Goal: Task Accomplishment & Management: Manage account settings

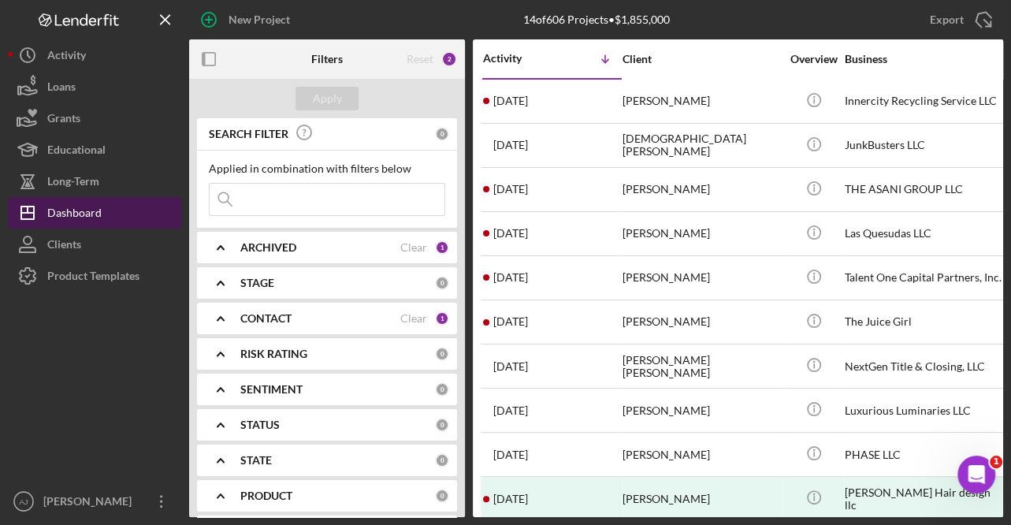
click at [76, 218] on div "Dashboard" at bounding box center [74, 214] width 54 height 35
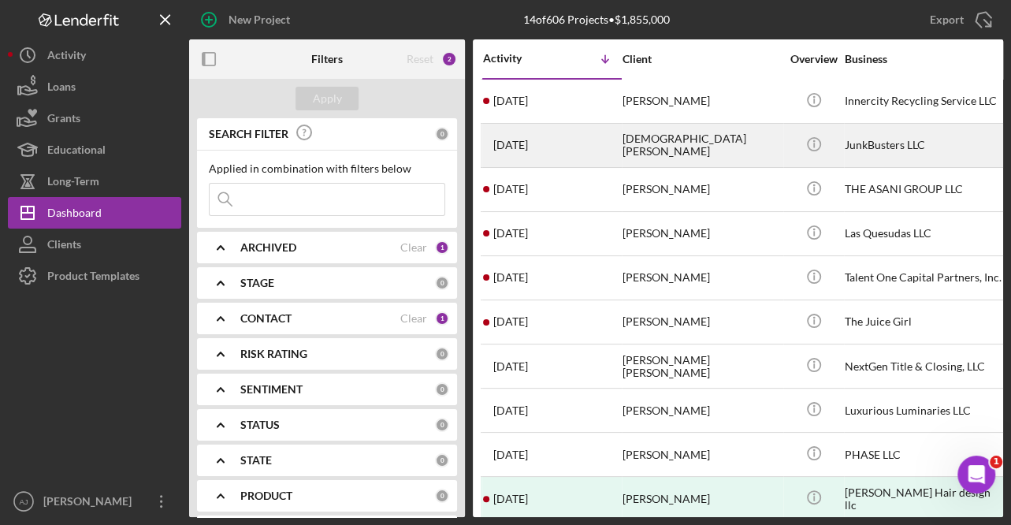
click at [627, 153] on div "[DEMOGRAPHIC_DATA][PERSON_NAME]" at bounding box center [702, 146] width 158 height 42
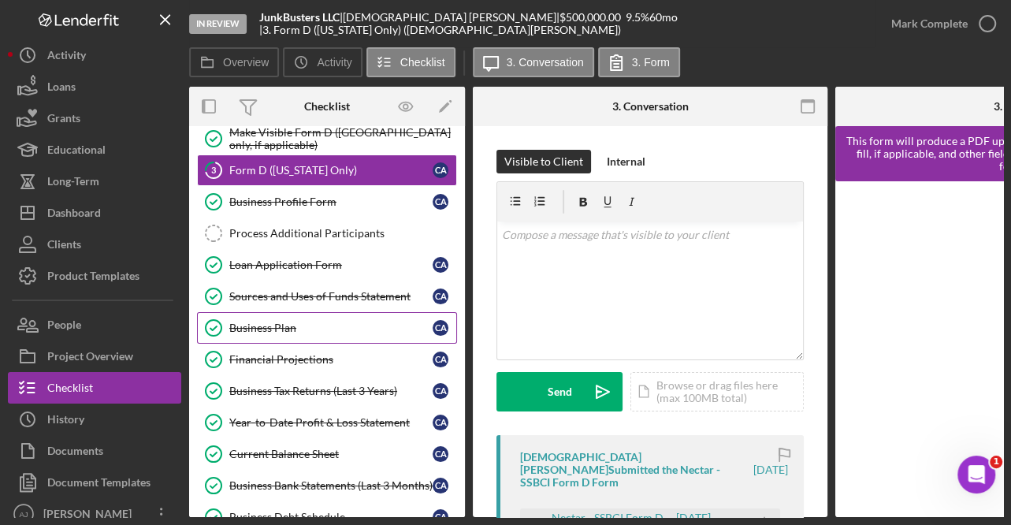
scroll to position [337, 0]
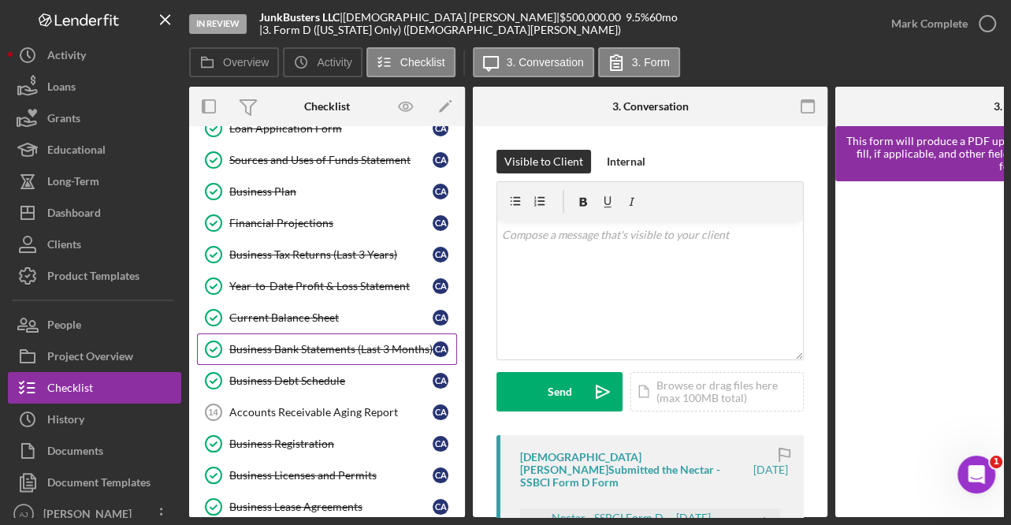
click at [269, 346] on div "Business Bank Statements (Last 3 Months)" at bounding box center [330, 349] width 203 height 13
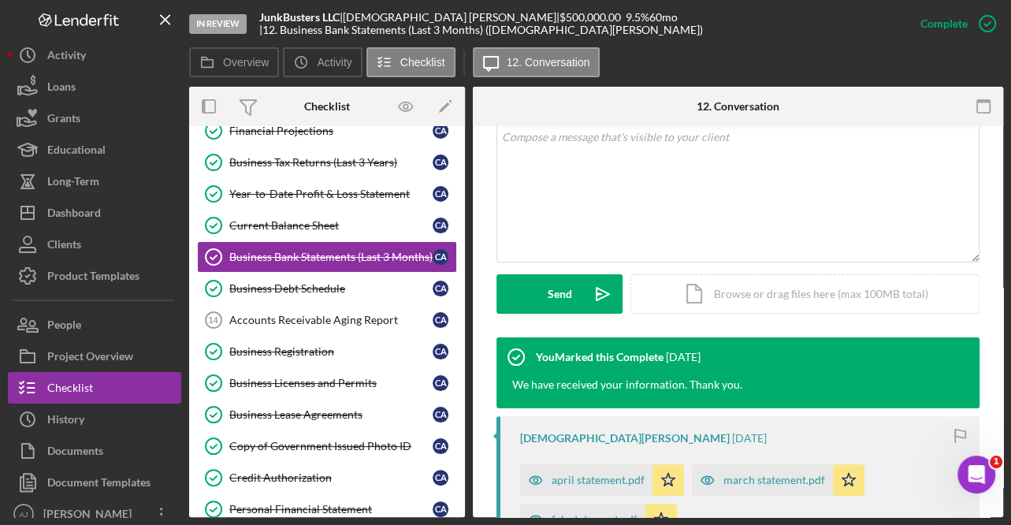
scroll to position [356, 0]
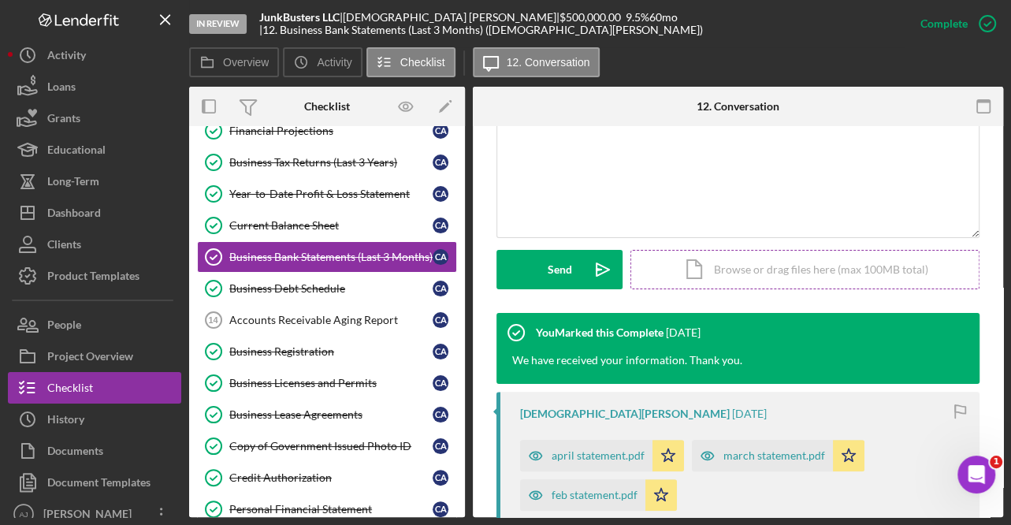
click at [729, 260] on div "Icon/Document Browse or drag files here (max 100MB total) Tap to choose files o…" at bounding box center [805, 269] width 349 height 39
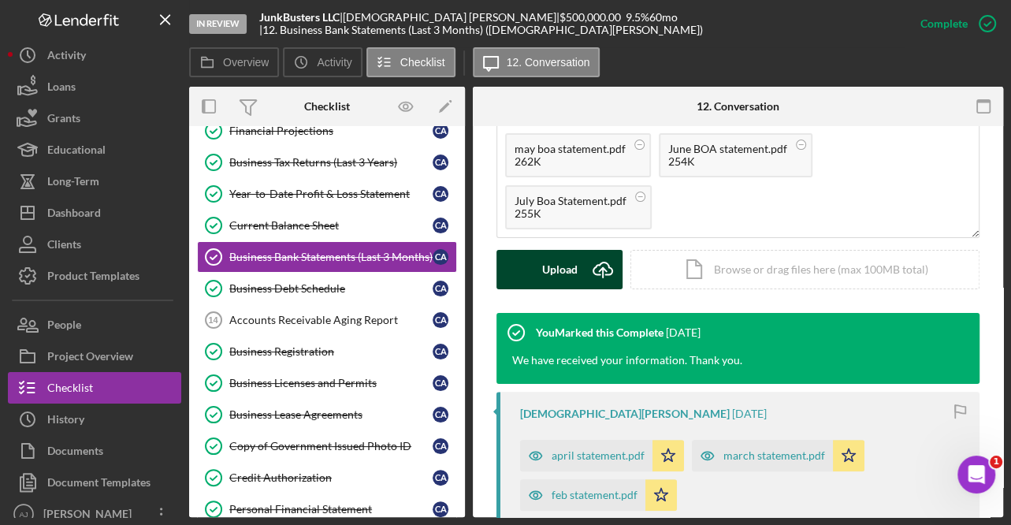
click at [554, 250] on div "Upload" at bounding box center [559, 269] width 35 height 39
